Goal: Task Accomplishment & Management: Use online tool/utility

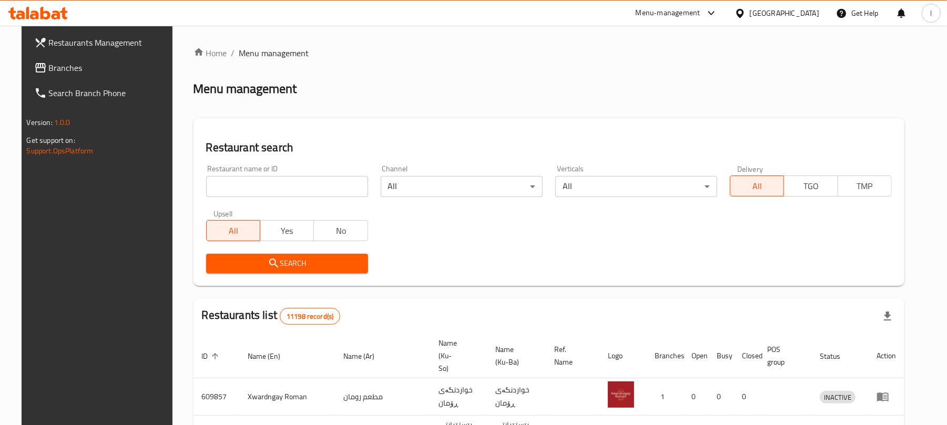
click at [218, 188] on input "search" at bounding box center [287, 186] width 162 height 21
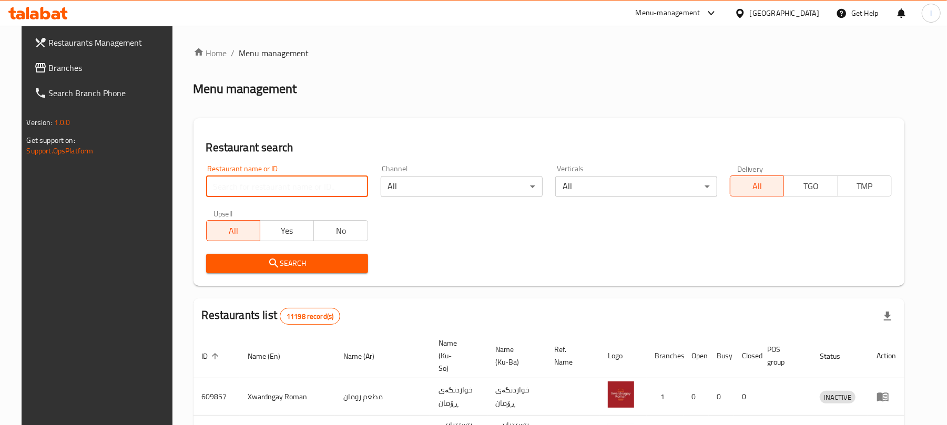
paste input "HOT BOX"
type input "HOT BOX"
click button "Search" at bounding box center [287, 263] width 162 height 19
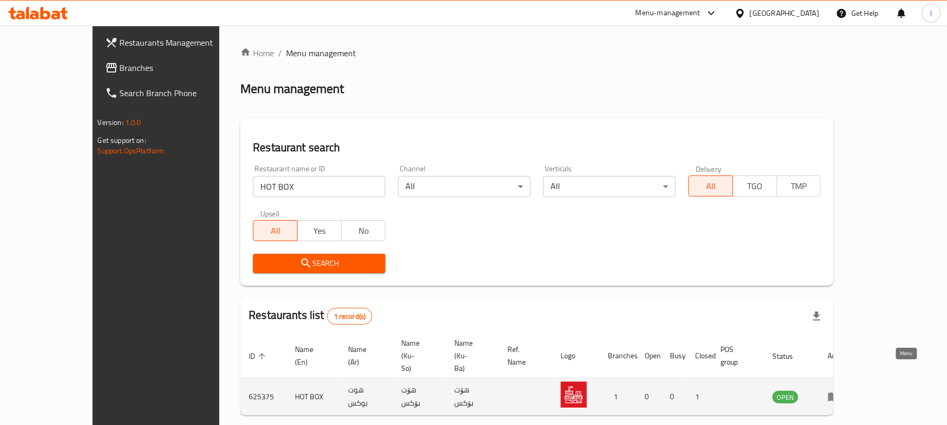
click at [838, 395] on icon "enhanced table" at bounding box center [836, 397] width 4 height 4
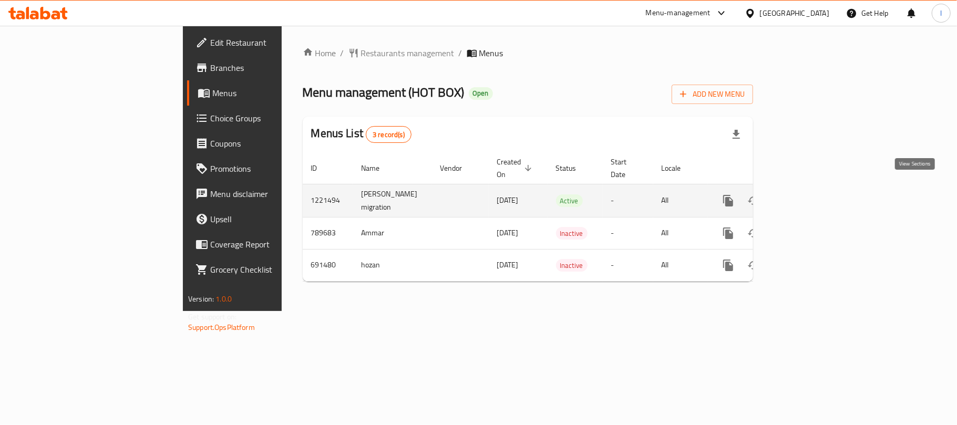
click at [810, 194] on icon "enhanced table" at bounding box center [804, 200] width 13 height 13
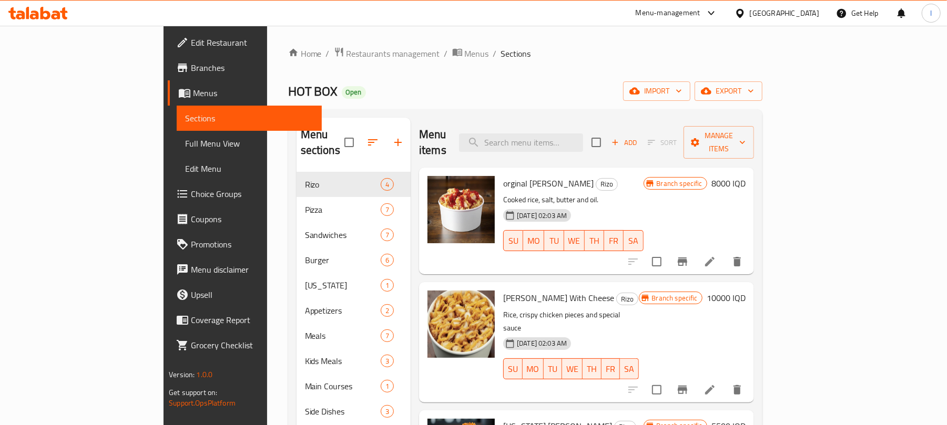
click at [185, 137] on span "Full Menu View" at bounding box center [249, 143] width 128 height 13
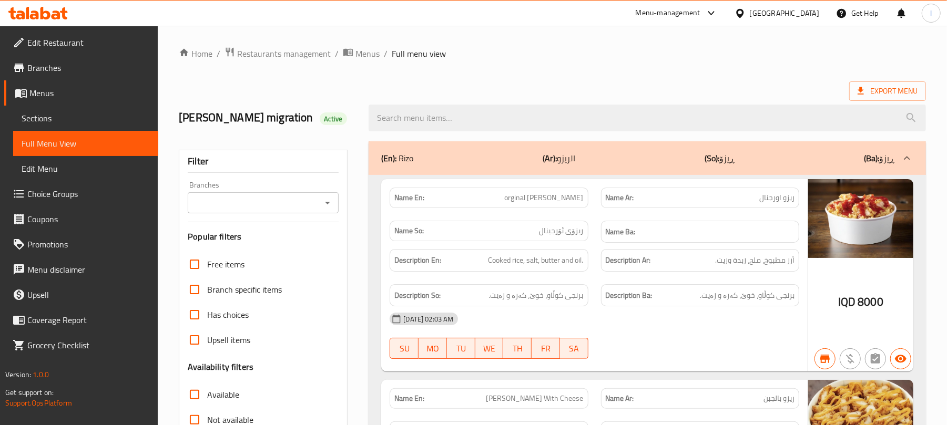
click at [324, 202] on icon "Open" at bounding box center [327, 203] width 13 height 13
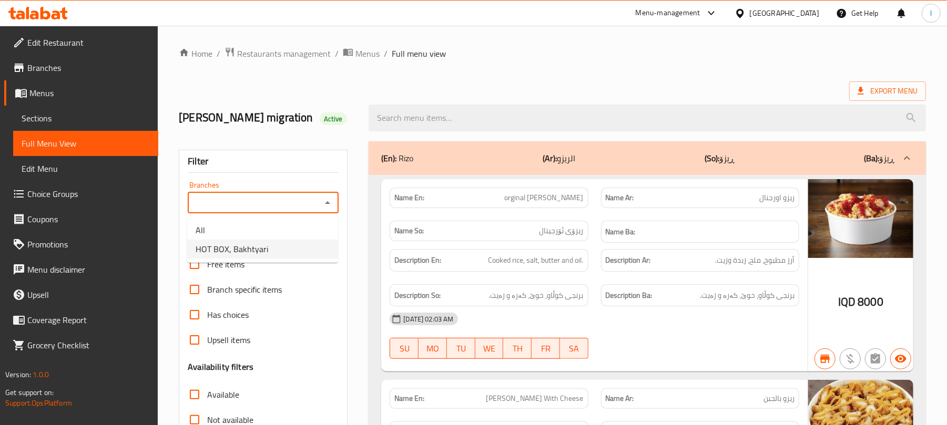
click at [274, 259] on ul "All HOT BOX, Bakhtyari" at bounding box center [262, 240] width 151 height 46
click at [297, 246] on li "HOT BOX, Bakhtyari" at bounding box center [262, 249] width 151 height 19
type input "HOT BOX, Bakhtyari"
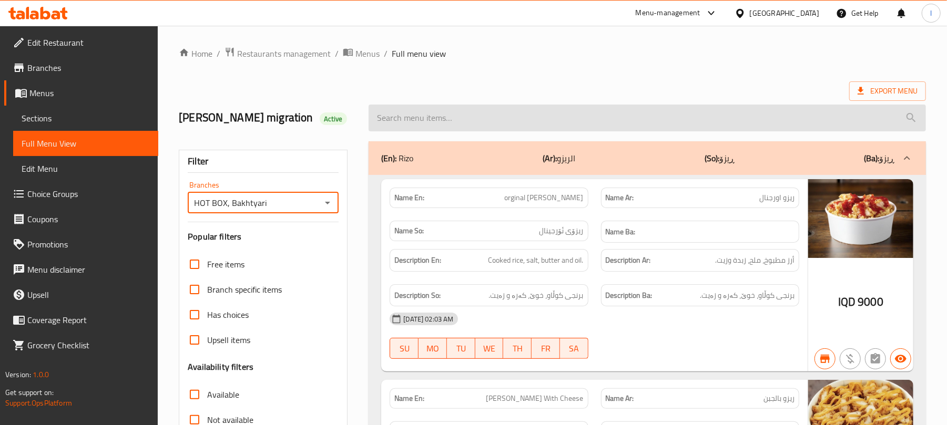
click at [405, 128] on input "search" at bounding box center [646, 118] width 557 height 27
paste input "Francesco Sandwich"
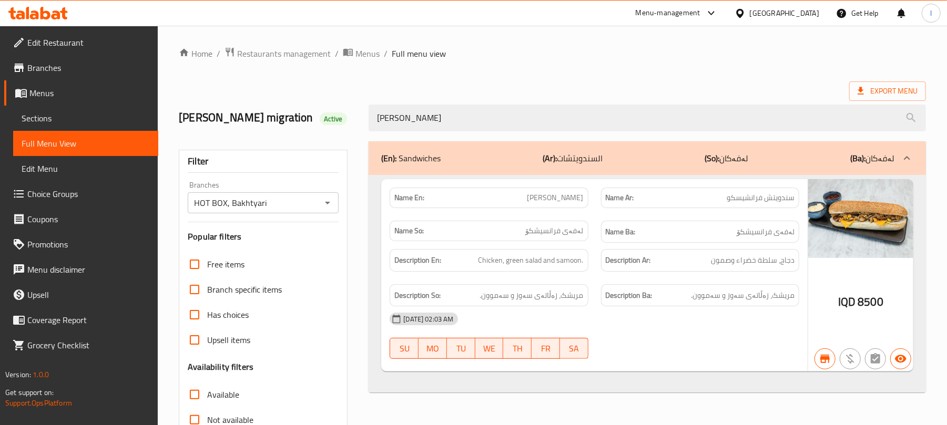
type input "Francesco Sandwich"
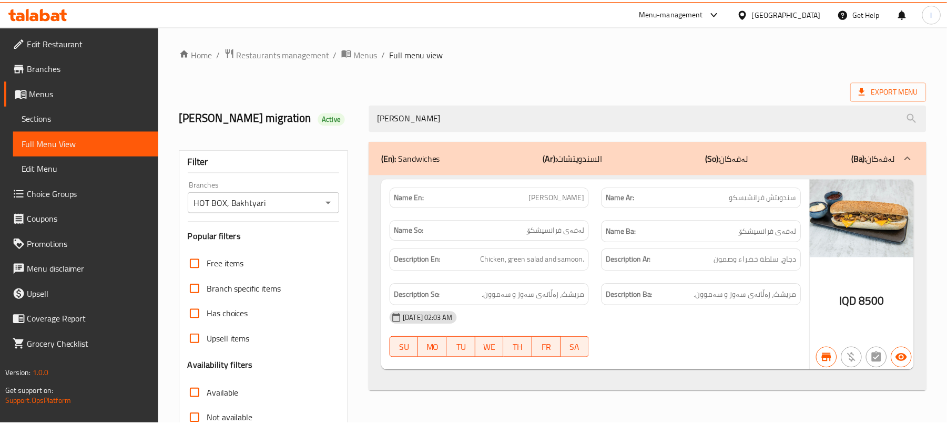
scroll to position [135, 0]
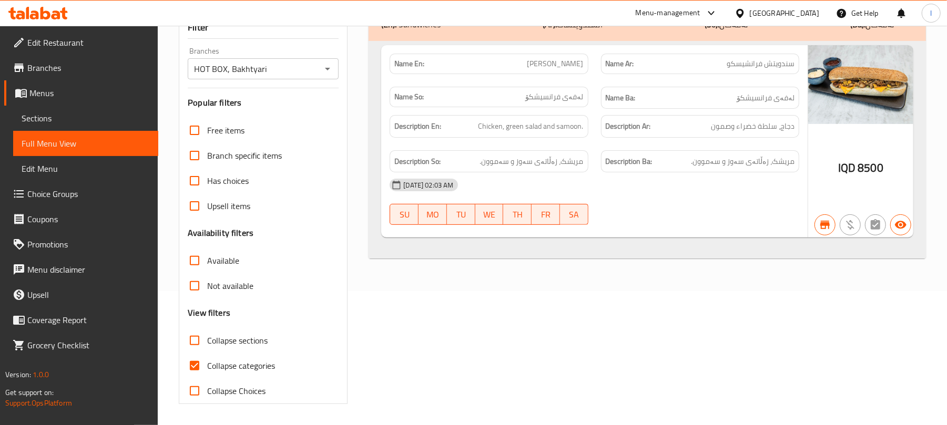
click at [37, 13] on icon at bounding box center [34, 15] width 9 height 9
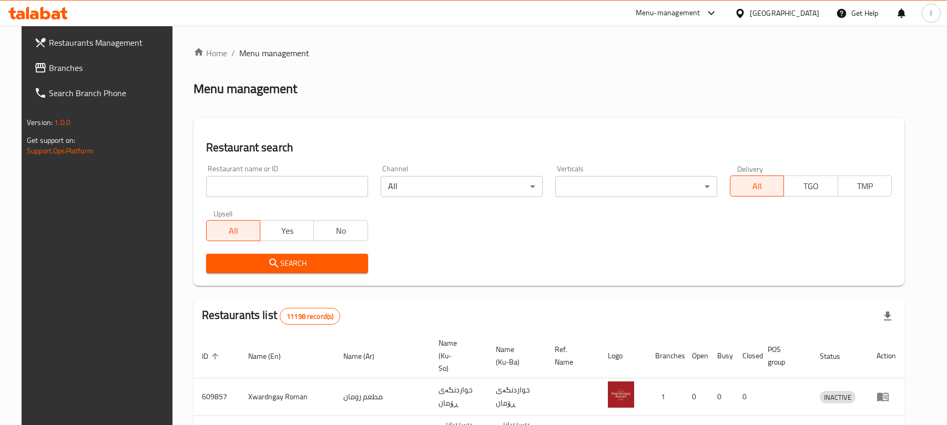
scroll to position [120, 0]
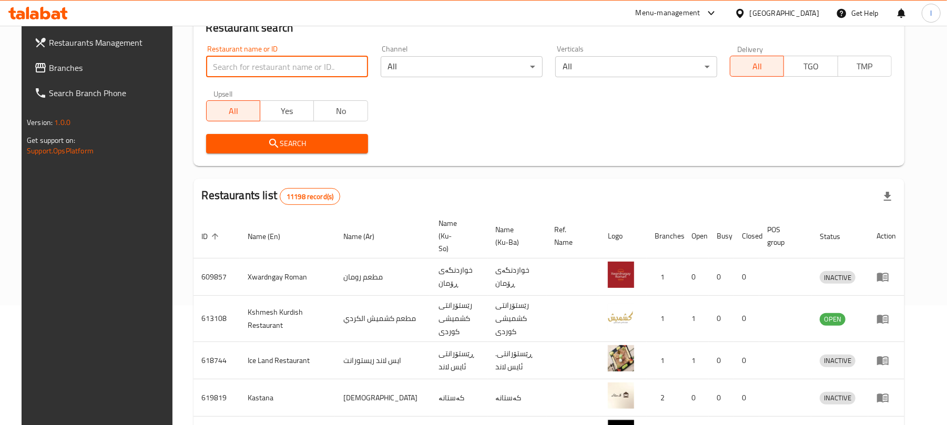
click at [226, 63] on input "search" at bounding box center [287, 66] width 162 height 21
paste input "Rokn Altawook"
type input "Rokn Altawook"
click button "Search" at bounding box center [287, 143] width 162 height 19
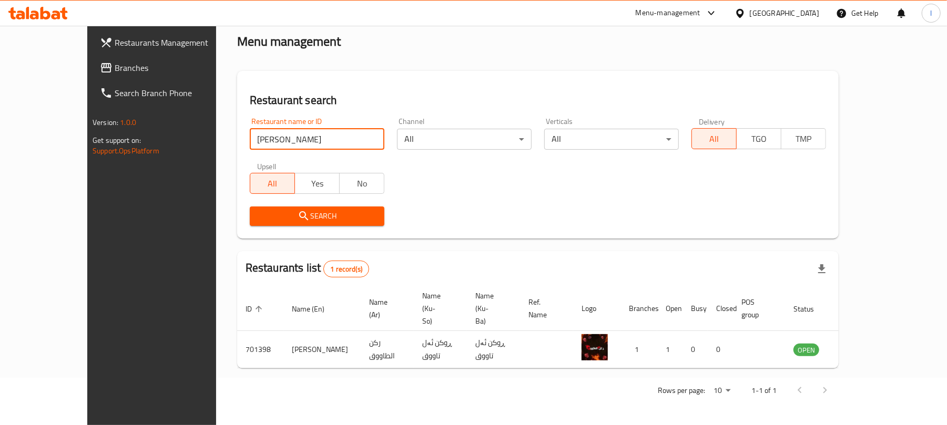
scroll to position [24, 0]
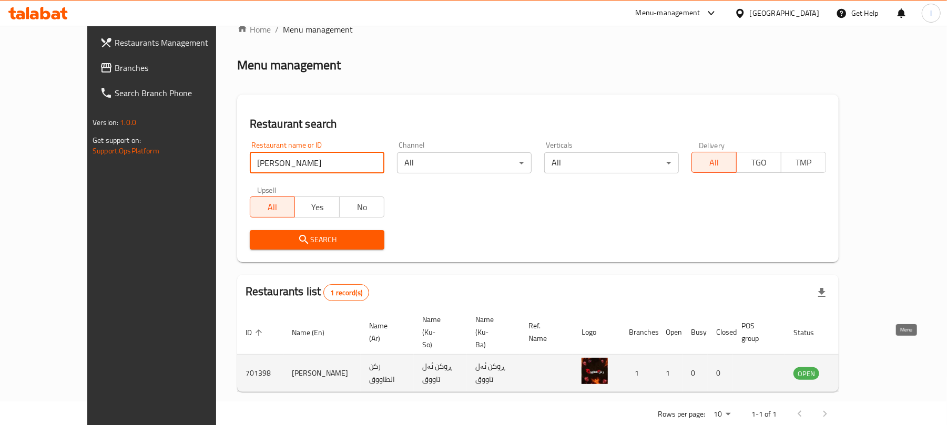
click at [861, 367] on icon "enhanced table" at bounding box center [854, 373] width 13 height 13
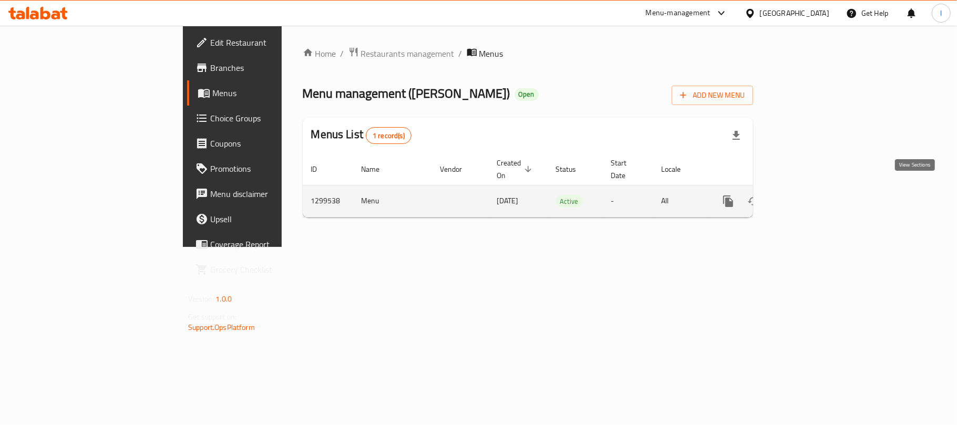
click at [817, 194] on link "enhanced table" at bounding box center [803, 201] width 25 height 25
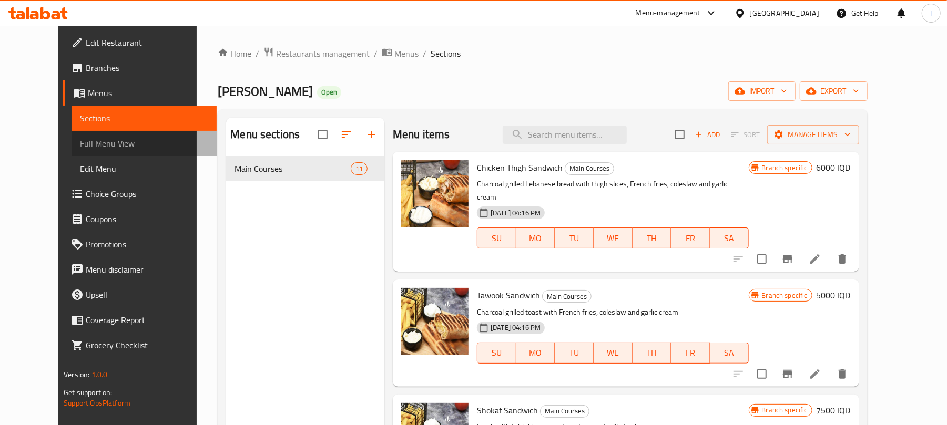
click at [80, 143] on span "Full Menu View" at bounding box center [144, 143] width 128 height 13
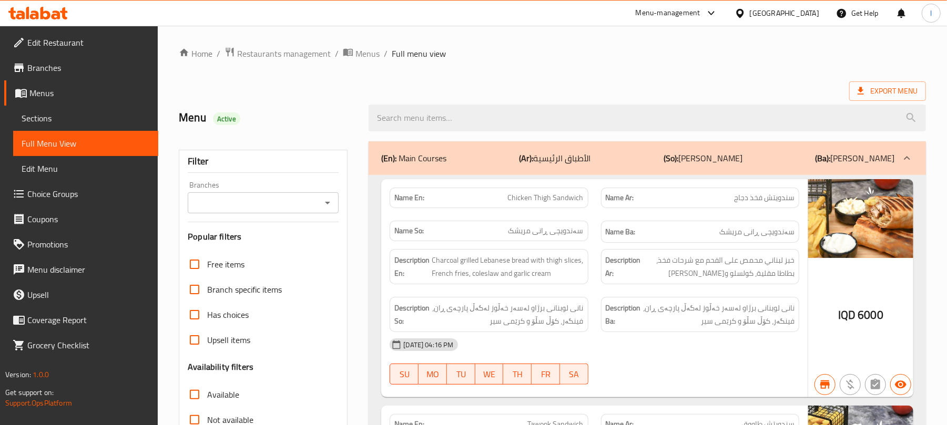
click at [333, 207] on icon "Open" at bounding box center [327, 203] width 13 height 13
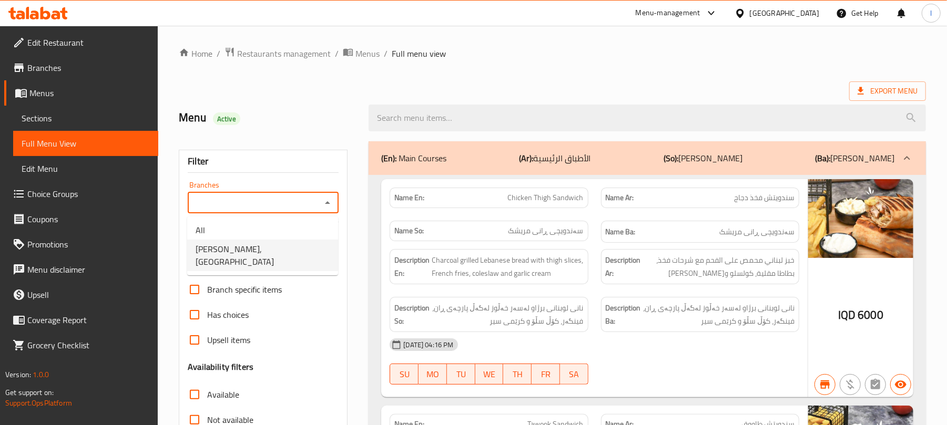
click at [282, 248] on span "[PERSON_NAME], [GEOGRAPHIC_DATA]" at bounding box center [263, 255] width 134 height 25
type input "[PERSON_NAME], [GEOGRAPHIC_DATA]"
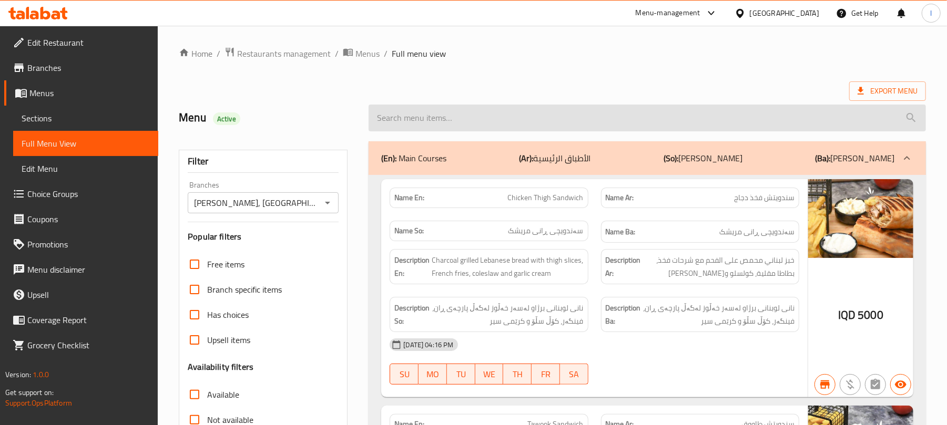
click at [402, 117] on input "search" at bounding box center [646, 118] width 557 height 27
paste input "Tawook Sandwich"
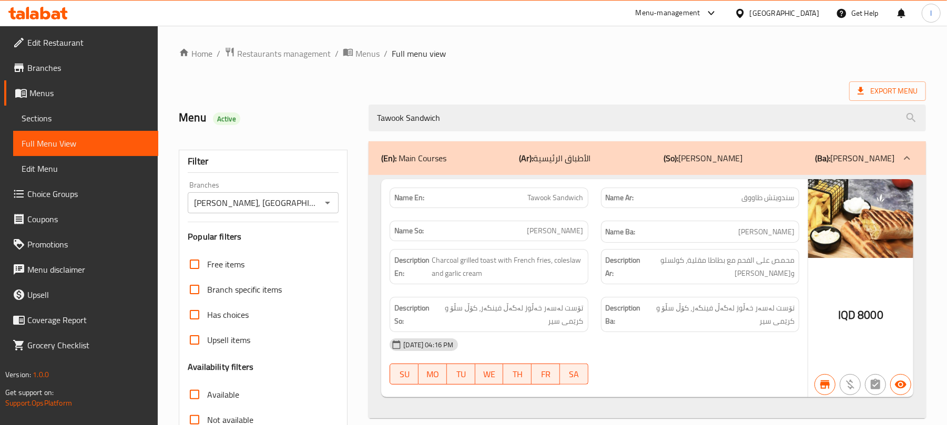
type input "Tawook Sandwich"
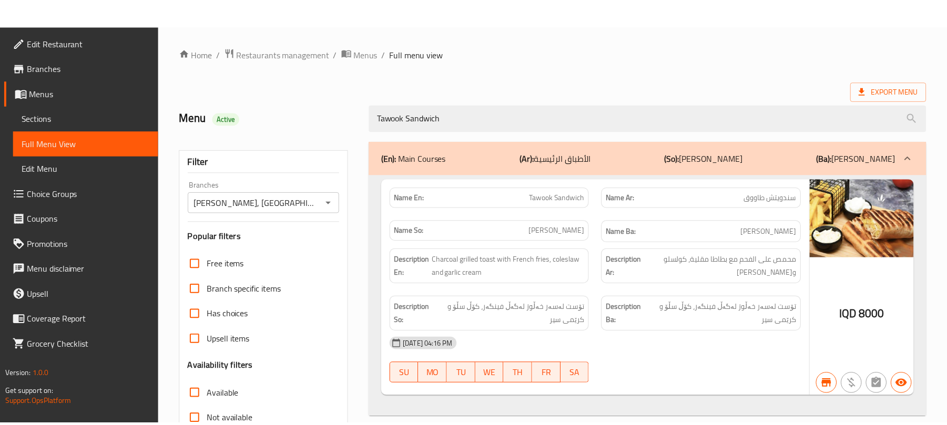
scroll to position [135, 0]
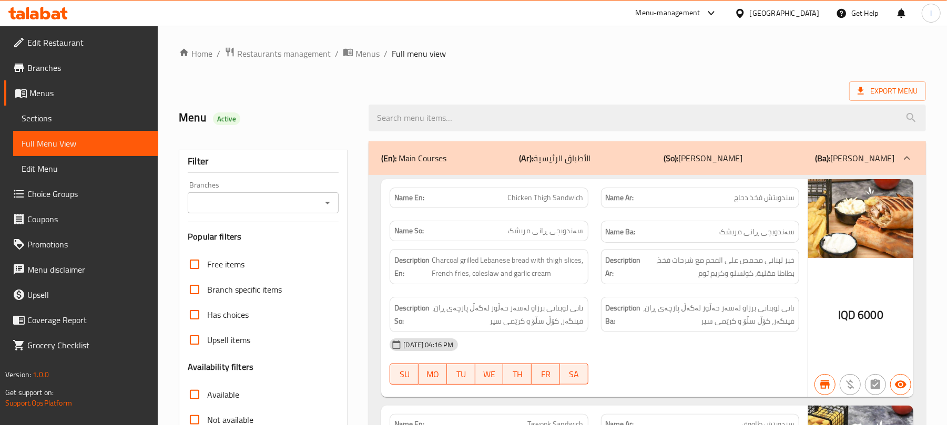
click at [328, 193] on div "Branches" at bounding box center [263, 202] width 151 height 21
click at [330, 199] on icon "Open" at bounding box center [327, 203] width 13 height 13
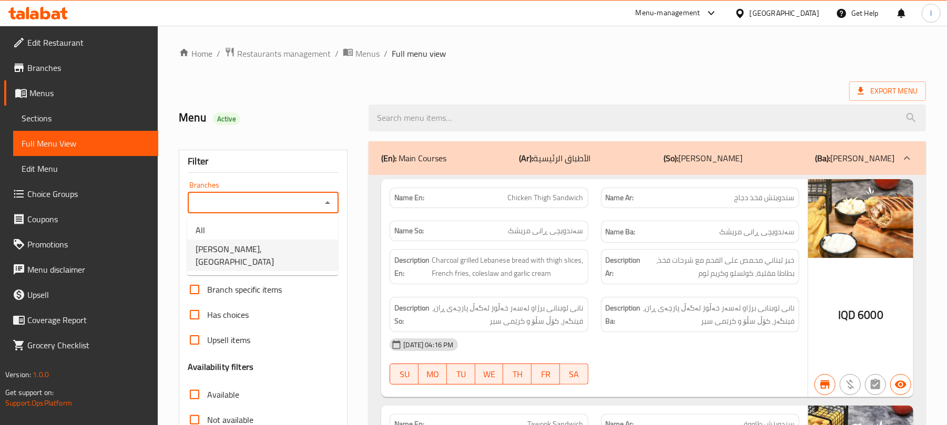
click at [281, 250] on span "[PERSON_NAME], [GEOGRAPHIC_DATA]" at bounding box center [263, 255] width 134 height 25
type input "[PERSON_NAME], [GEOGRAPHIC_DATA]"
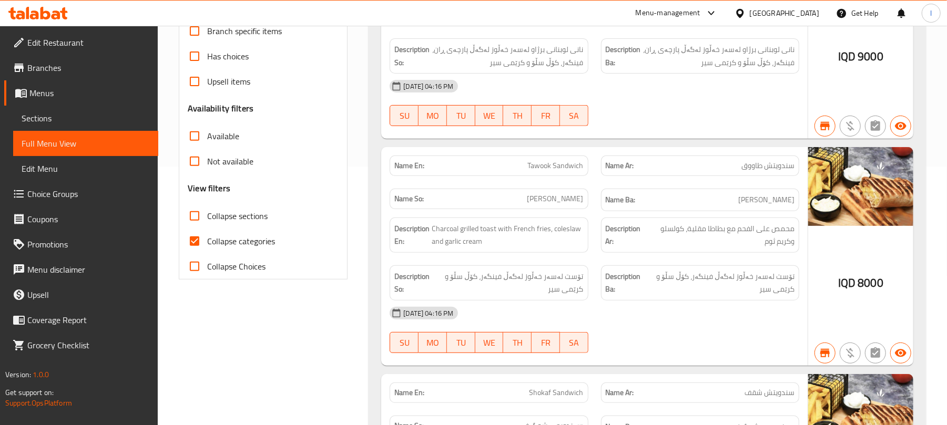
scroll to position [257, 0]
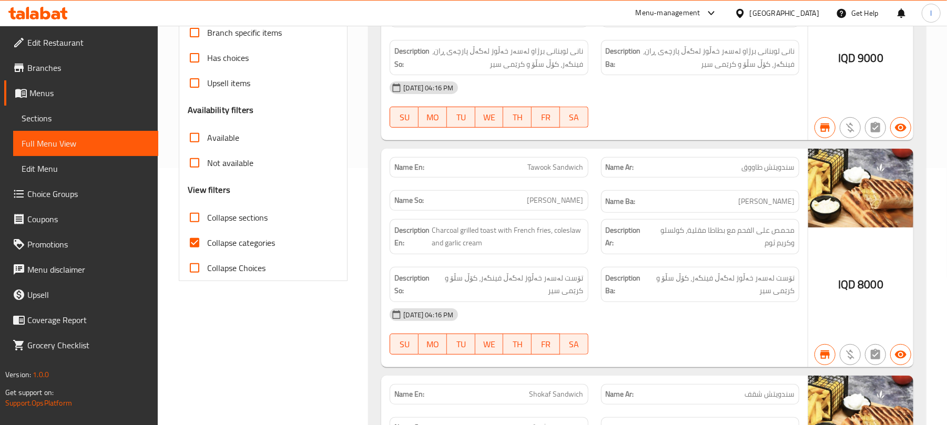
click at [194, 247] on input "Collapse categories" at bounding box center [194, 242] width 25 height 25
checkbox input "false"
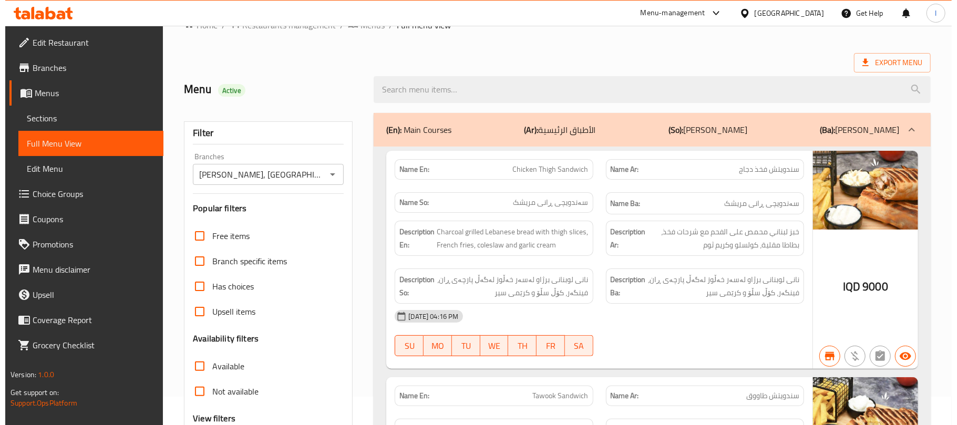
scroll to position [0, 0]
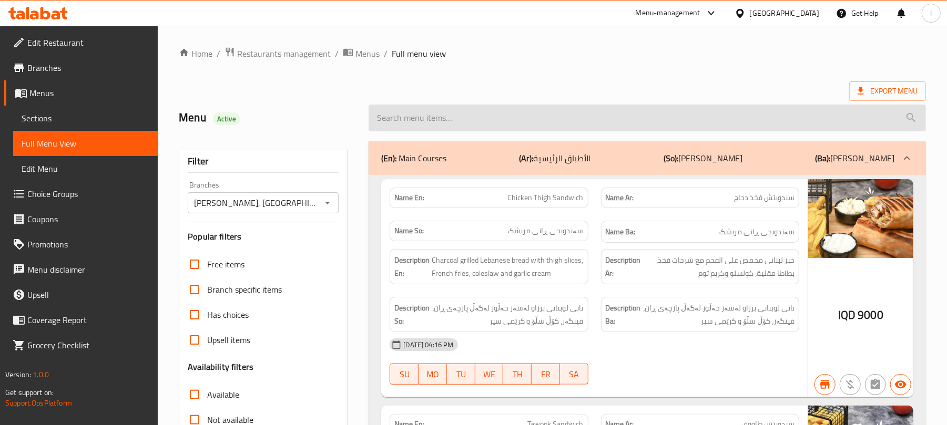
click at [399, 109] on input "search" at bounding box center [646, 118] width 557 height 27
paste input "Chicken Thigh Sandwich"
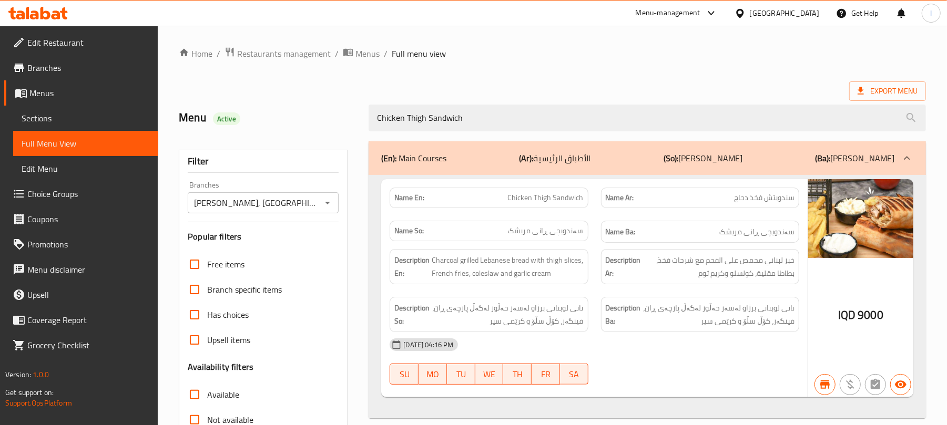
type input "Chicken Thigh Sandwich"
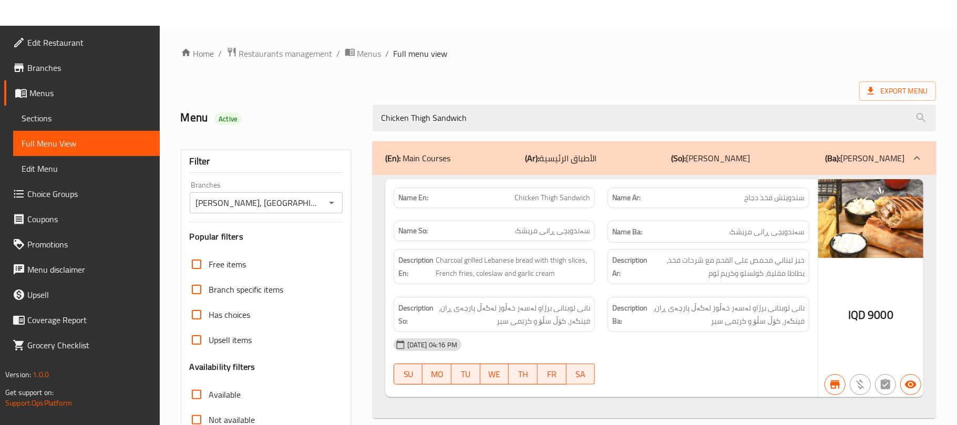
scroll to position [135, 0]
